Goal: Task Accomplishment & Management: Manage account settings

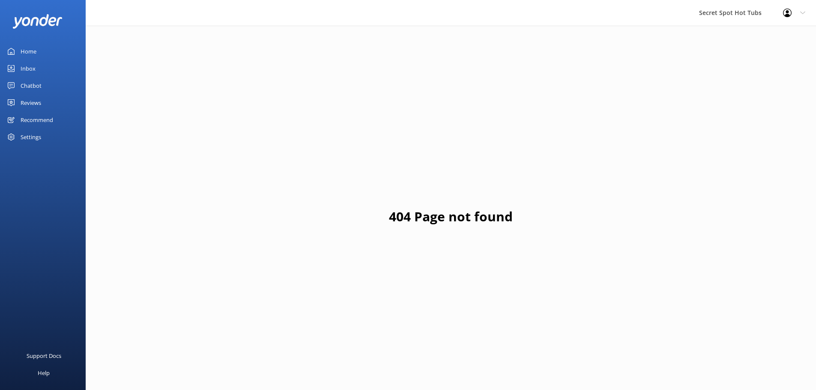
click at [27, 101] on div "Reviews" at bounding box center [31, 102] width 21 height 17
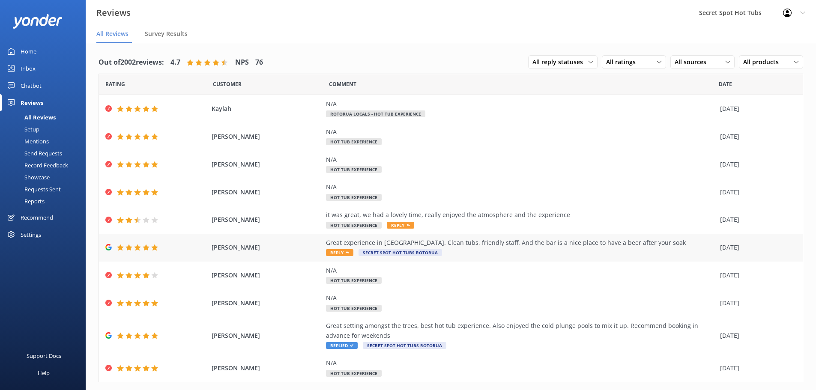
click at [534, 243] on div "Great experience in [GEOGRAPHIC_DATA]. Clean tubs, friendly staff. And the bar …" at bounding box center [521, 242] width 390 height 9
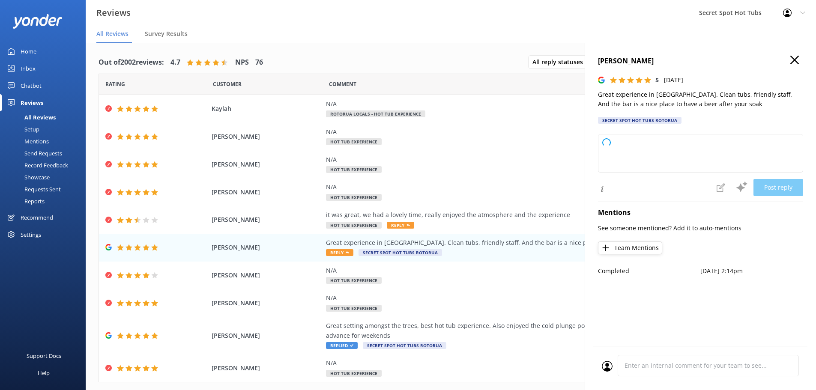
type textarea "Hi there, Thank you so much for your wonderful review! We're delighted to hear …"
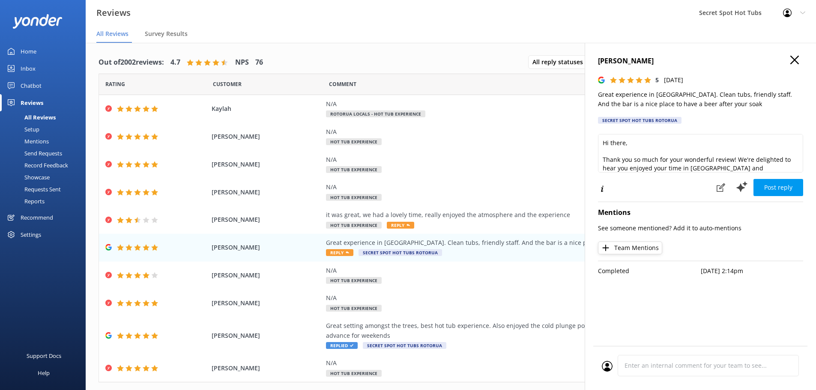
click at [796, 59] on use at bounding box center [794, 60] width 9 height 9
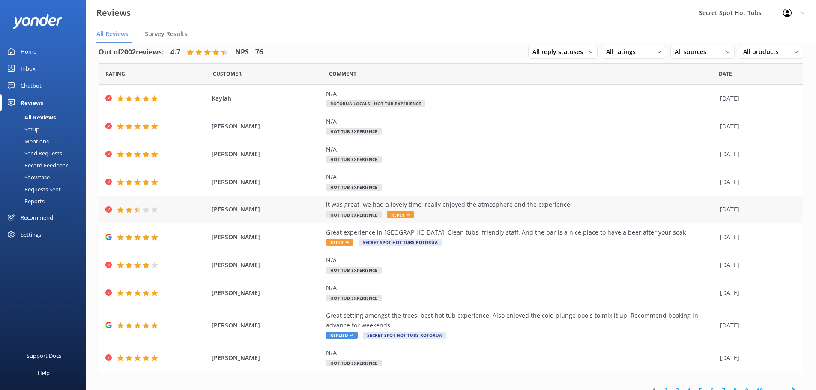
scroll to position [20, 0]
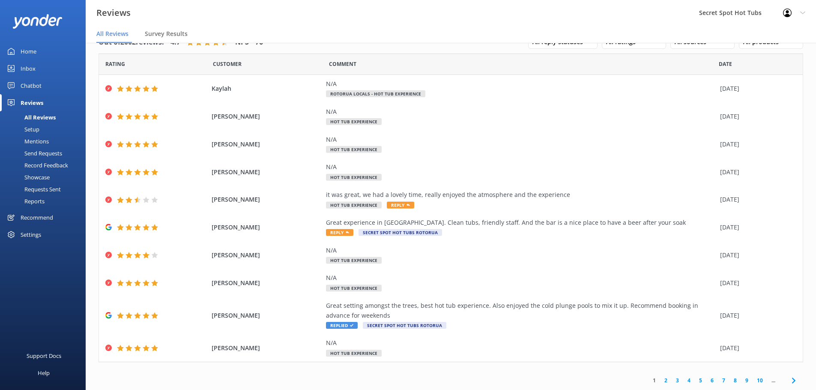
click at [662, 382] on link "2" at bounding box center [666, 381] width 12 height 8
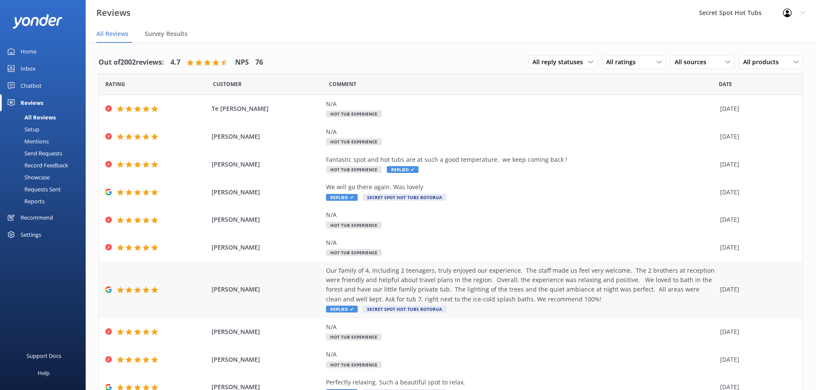
click at [498, 287] on div "Our family of 4, including 2 teenagers, truly enjoyed our experience. The staff…" at bounding box center [521, 285] width 390 height 39
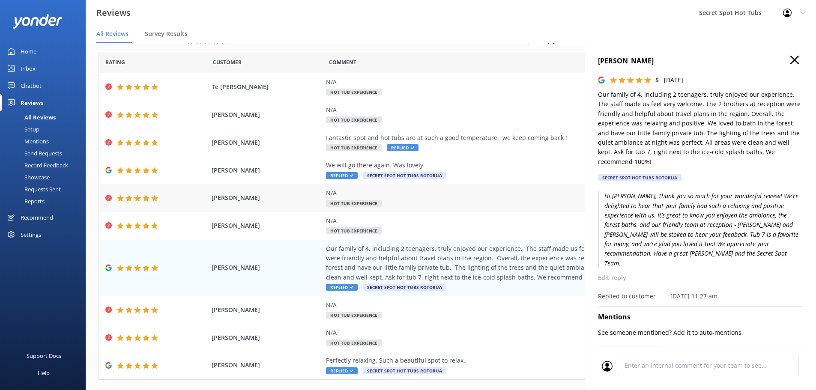
scroll to position [39, 0]
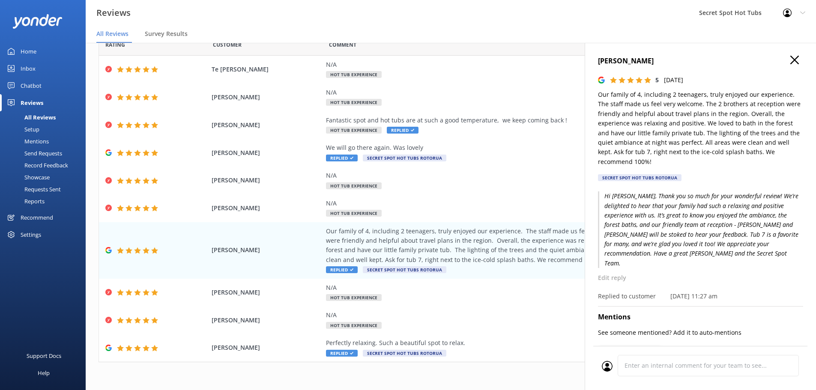
click at [554, 375] on div "1 2 3 4 5 6 7 8 9 10 ..." at bounding box center [451, 380] width 705 height 19
click at [792, 60] on icon at bounding box center [794, 60] width 9 height 9
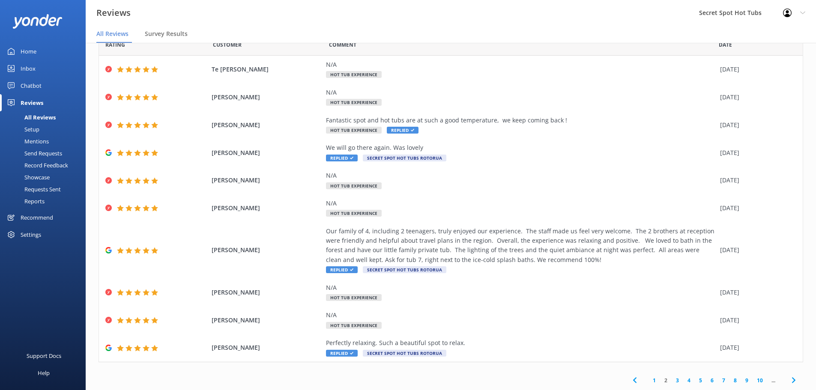
click at [672, 380] on link "3" at bounding box center [678, 381] width 12 height 8
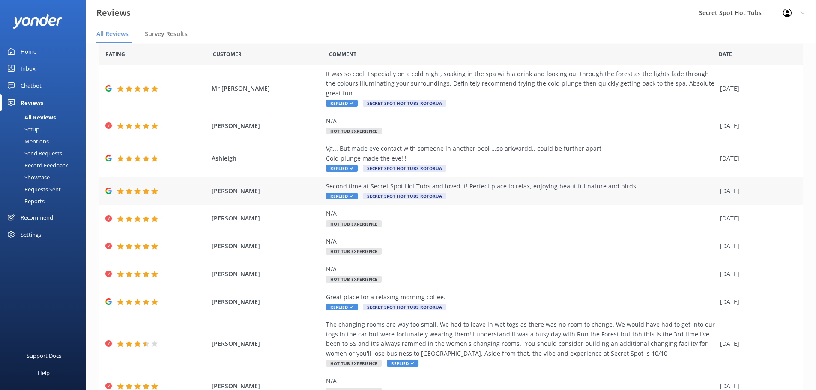
scroll to position [68, 0]
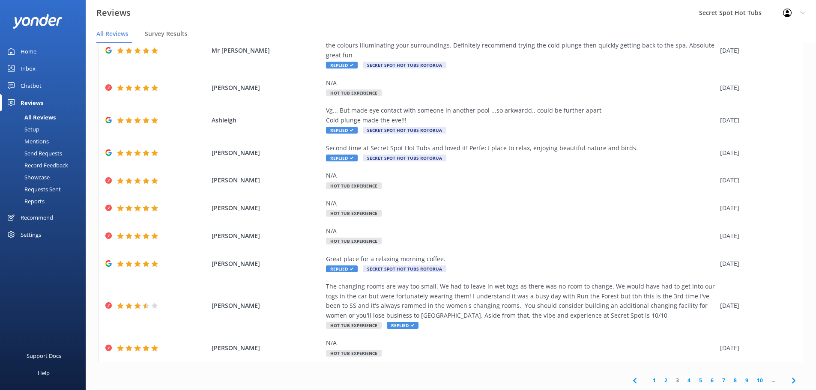
click at [683, 379] on link "4" at bounding box center [689, 381] width 12 height 8
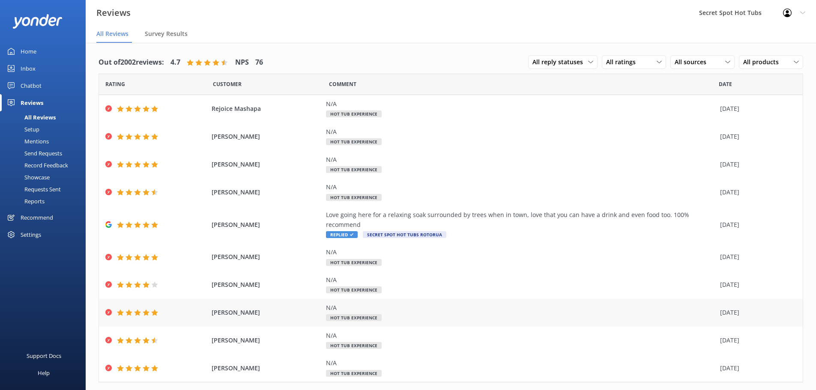
scroll to position [11, 0]
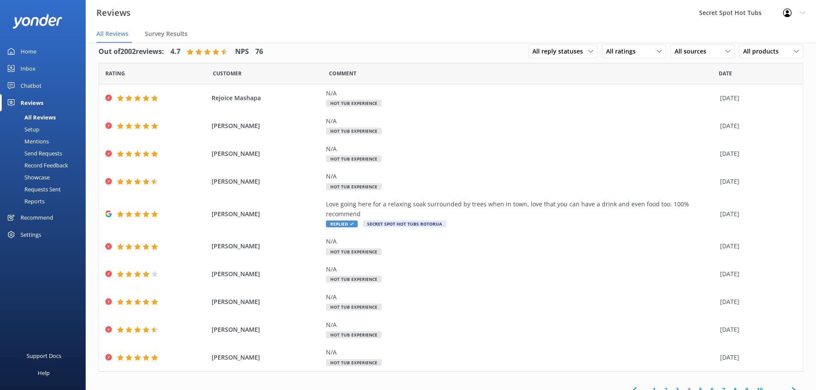
click at [695, 386] on link "5" at bounding box center [701, 390] width 12 height 8
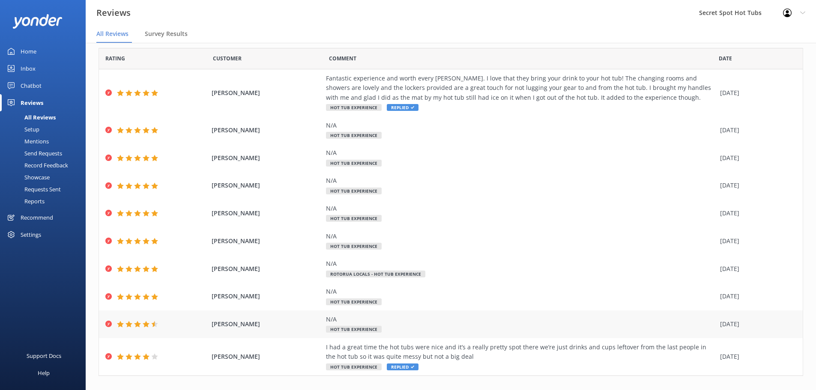
scroll to position [39, 0]
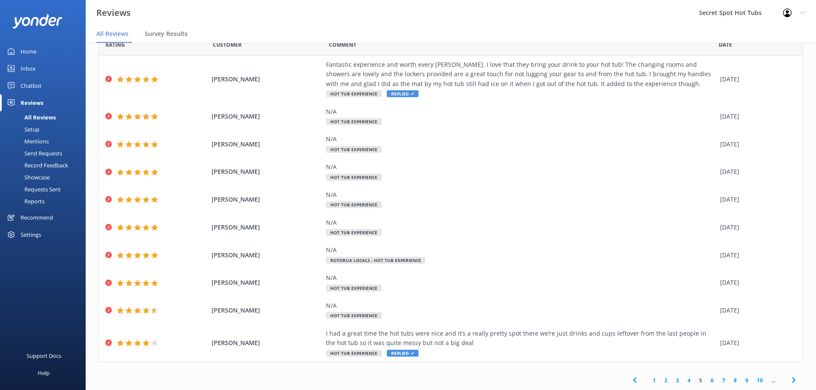
click at [706, 380] on link "6" at bounding box center [712, 381] width 12 height 8
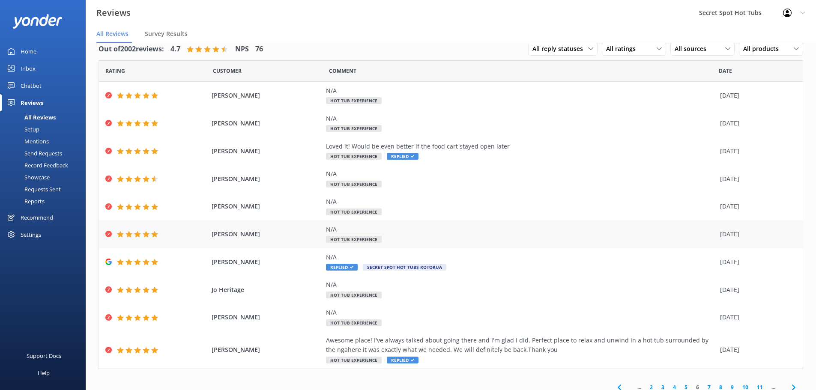
scroll to position [20, 0]
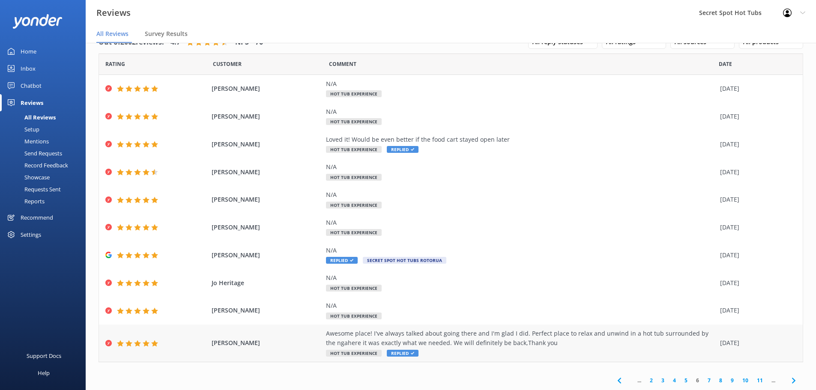
click at [468, 344] on div "Awesome place! I've always talked about going there and I'm glad I did. Perfect…" at bounding box center [521, 338] width 390 height 19
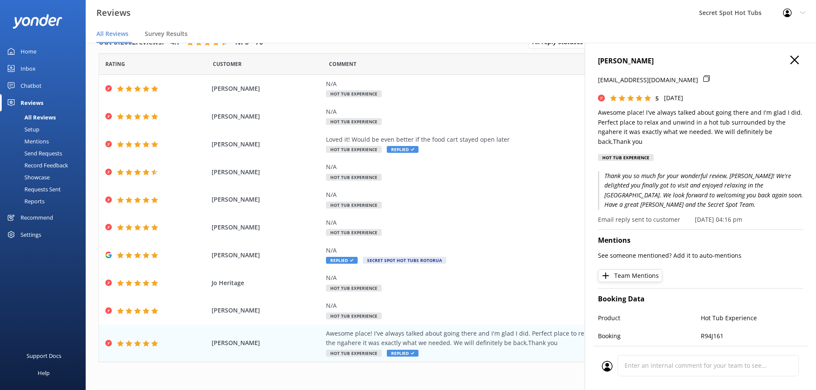
click at [790, 61] on use at bounding box center [794, 60] width 9 height 9
